Goal: Task Accomplishment & Management: Complete application form

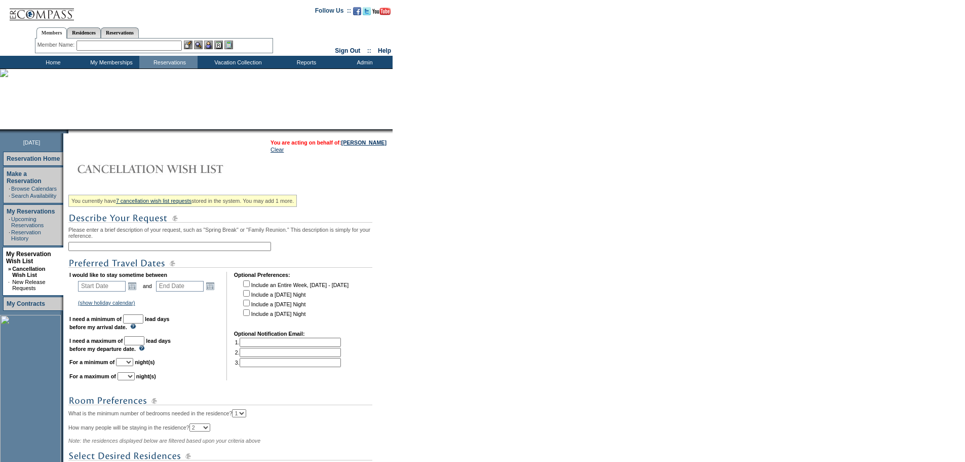
click at [123, 248] on input "text" at bounding box center [169, 246] width 203 height 9
type input "[GEOGRAPHIC_DATA] SA - [DATE] - [DATE]"
click at [111, 291] on input "text" at bounding box center [102, 286] width 48 height 11
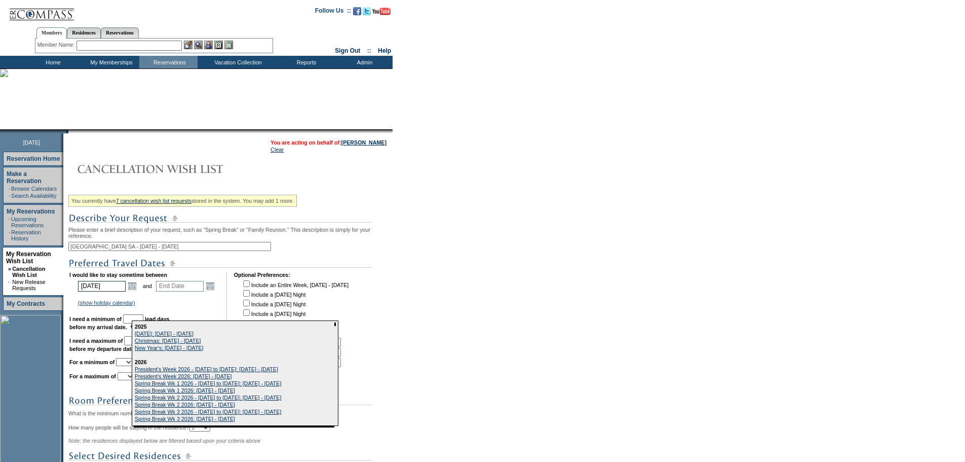
type input "[DATE]"
type input "186"
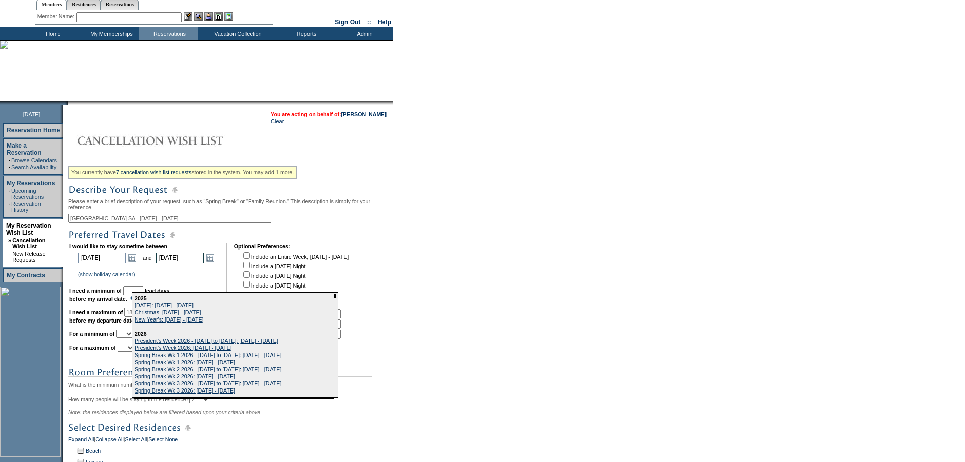
type input "[DATE]"
type input "188"
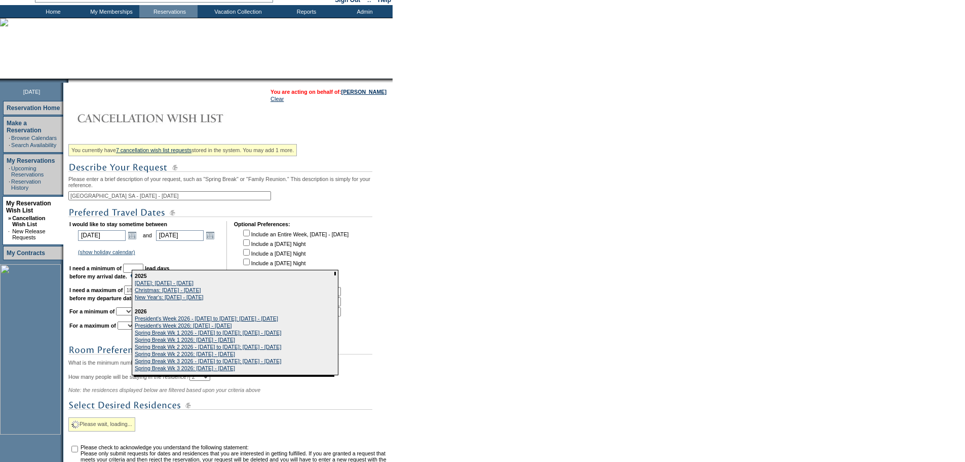
click at [563, 295] on form "Follow Us ::" at bounding box center [482, 254] width 965 height 610
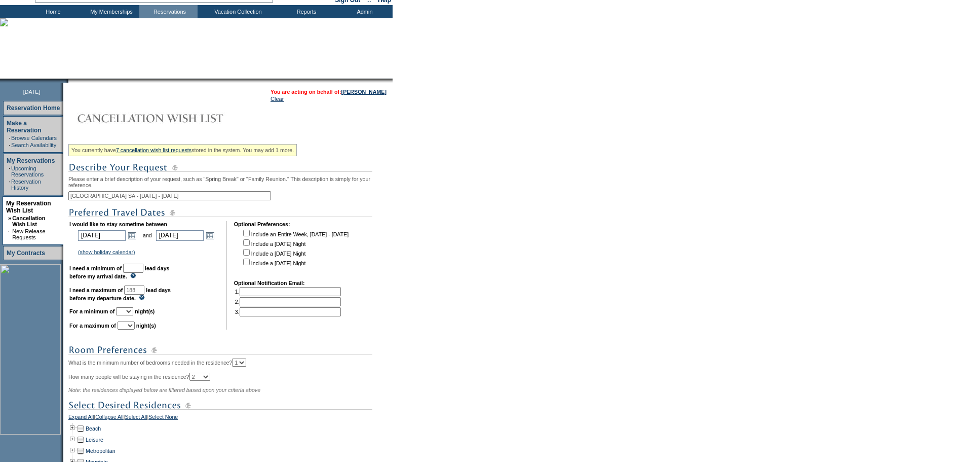
click at [149, 270] on td "I would like to stay sometime between [DATE] [DATE] Open the calendar popup. <<…" at bounding box center [144, 275] width 150 height 108
click at [143, 273] on input "text" at bounding box center [133, 267] width 20 height 9
type input "30"
click at [155, 303] on td "I would like to stay sometime between [DATE] [DATE] Open the calendar popup. <<…" at bounding box center [144, 275] width 150 height 108
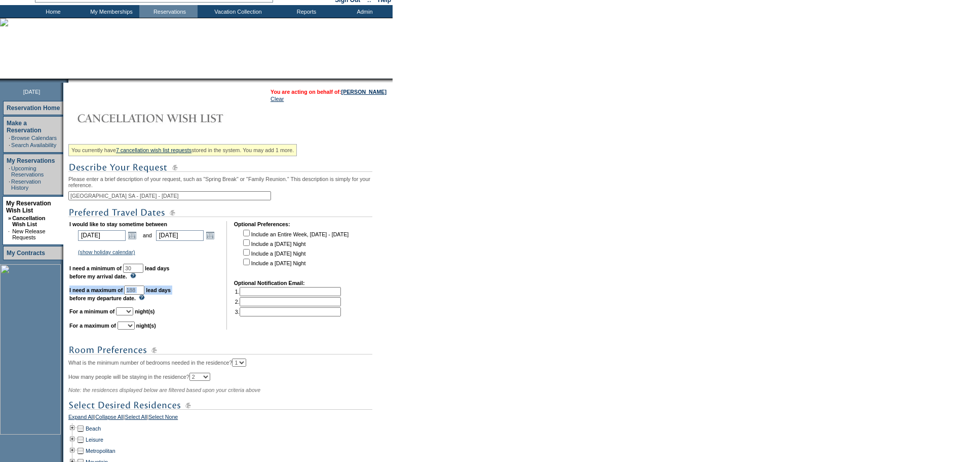
click at [155, 303] on td "I would like to stay sometime between [DATE] [DATE] Open the calendar popup. <<…" at bounding box center [144, 275] width 150 height 108
click at [144, 294] on input "188" at bounding box center [134, 289] width 20 height 9
type input "180"
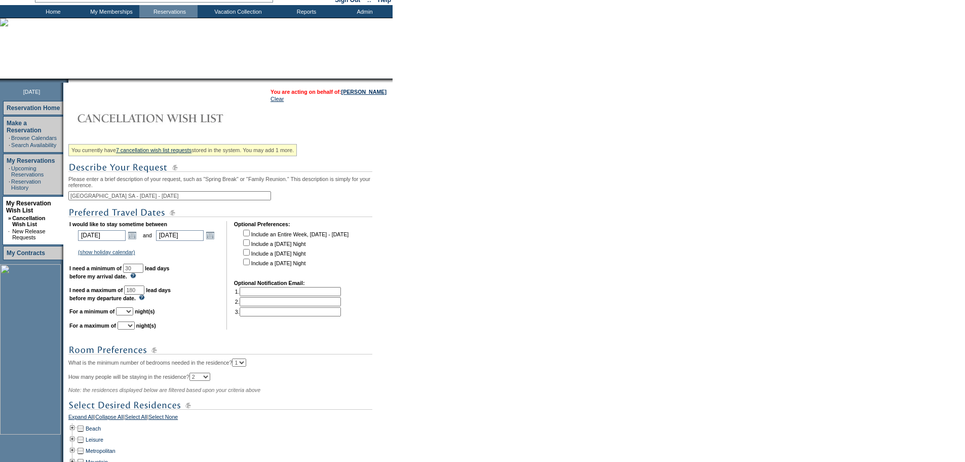
click at [243, 351] on div "You currently have 7 cancellation wish list requests stored in the system. You …" at bounding box center [229, 336] width 322 height 393
click at [133, 315] on select "1 2 3 4 5 6 7 8 9 10 11 12 13 14" at bounding box center [124, 311] width 17 height 8
select select "2"
click at [129, 315] on select "1 2 3 4 5 6 7 8 9 10 11 12 13 14" at bounding box center [124, 311] width 17 height 8
click at [135, 329] on select "1 2 3 4 5 6 7 8 9 10 11 12 13 14" at bounding box center [126, 325] width 17 height 8
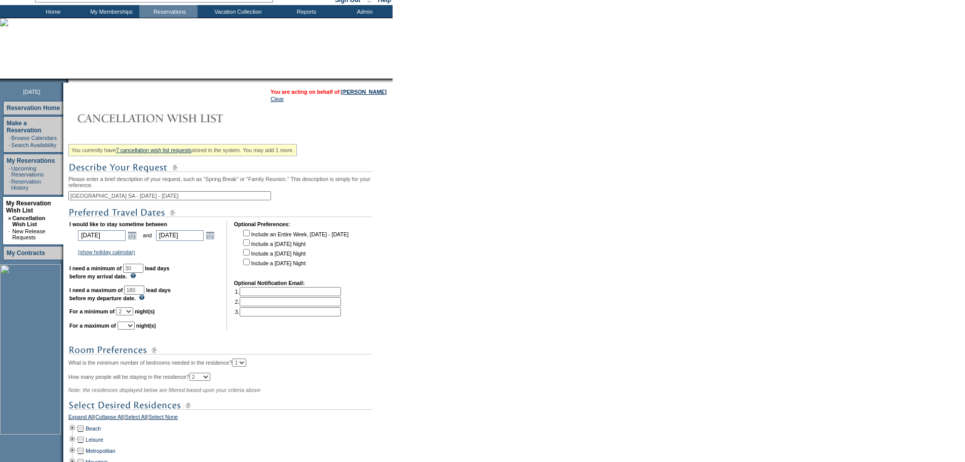
select select "3"
click at [130, 329] on select "1 2 3 4 5 6 7 8 9 10 11 12 13 14" at bounding box center [126, 325] width 17 height 8
click at [215, 343] on div "You currently have 7 cancellation wish list requests stored in the system. You …" at bounding box center [229, 336] width 322 height 393
click at [134, 241] on link "Open the calendar popup." at bounding box center [132, 235] width 11 height 11
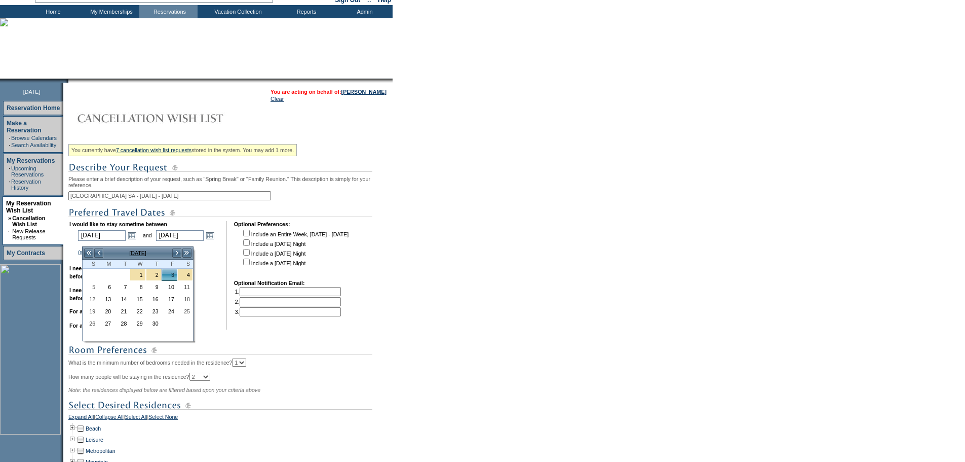
click at [458, 367] on form "Follow Us ::" at bounding box center [482, 272] width 965 height 646
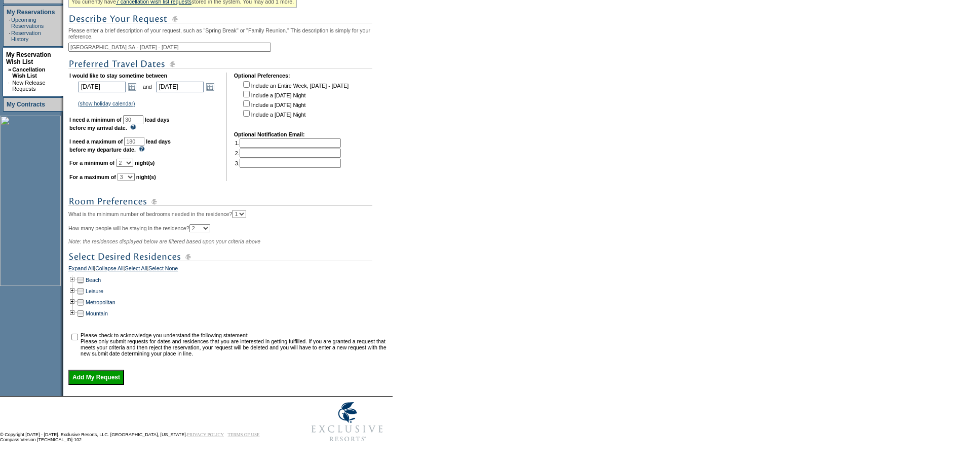
scroll to position [219, 0]
click at [74, 296] on td at bounding box center [72, 301] width 8 height 11
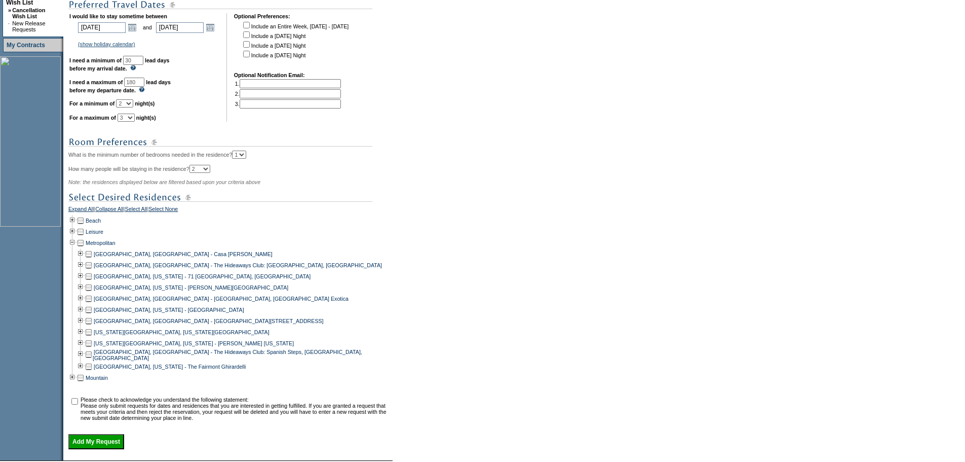
scroll to position [320, 0]
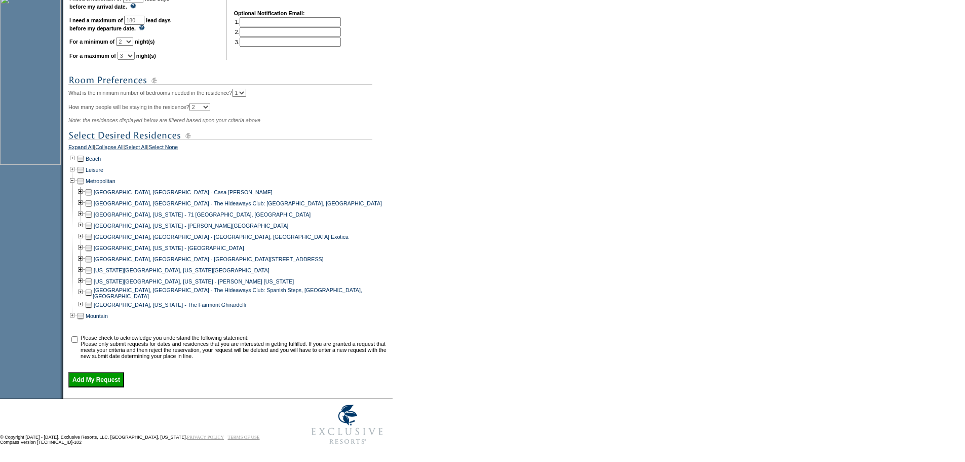
click at [89, 265] on td at bounding box center [89, 258] width 8 height 11
click at [78, 343] on input "checkbox" at bounding box center [74, 339] width 7 height 7
checkbox input "true"
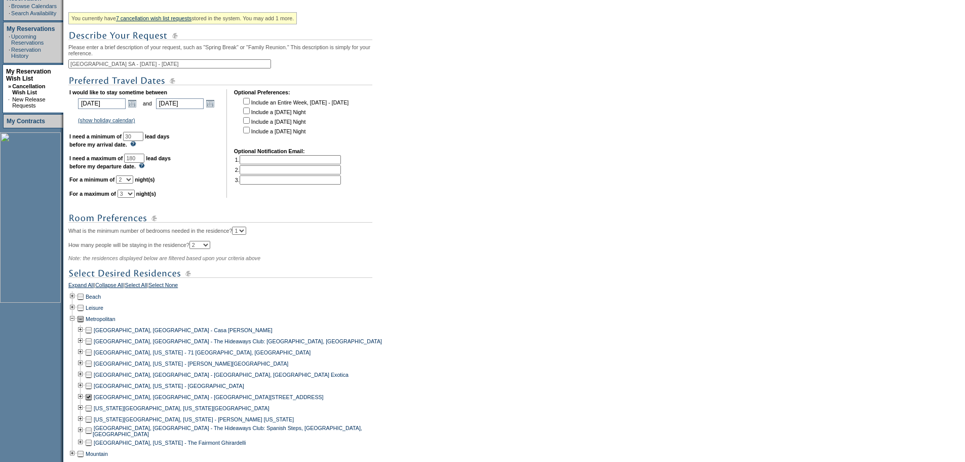
scroll to position [291, 0]
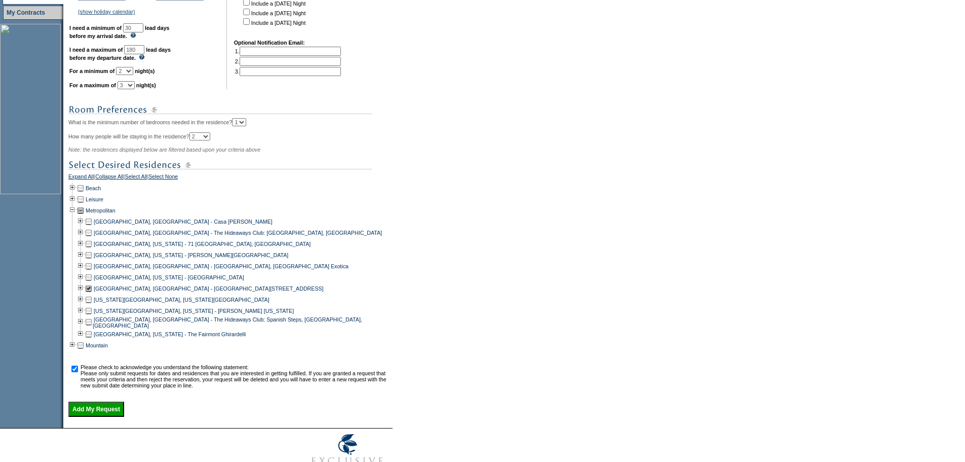
click at [116, 417] on div "You currently have 7 cancellation wish list requests stored in the system. You …" at bounding box center [229, 158] width 322 height 516
click at [117, 417] on input "Add My Request" at bounding box center [96, 408] width 56 height 15
